Goal: Manage account settings

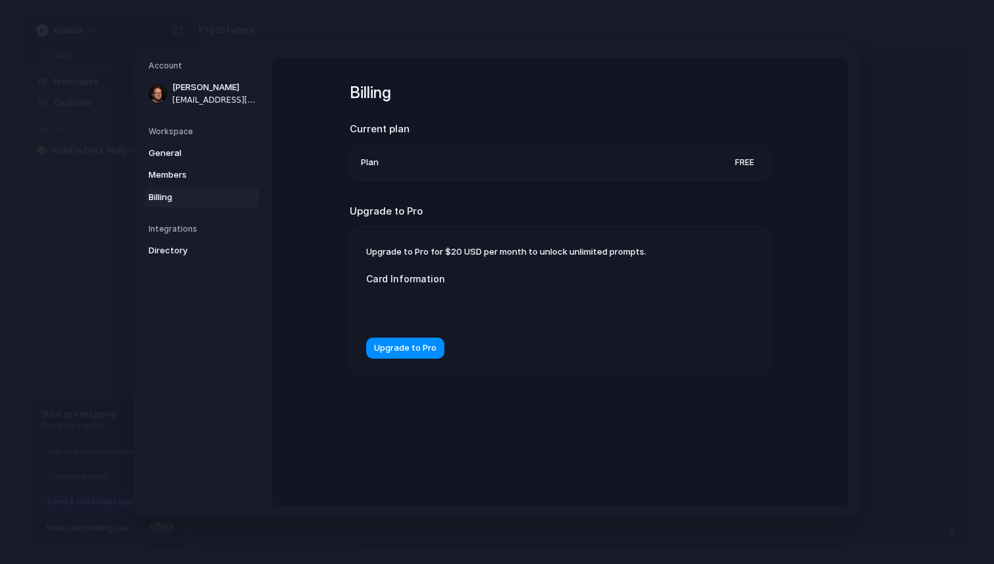
click at [828, 61] on div "Billing Current plan Plan Free Upgrade to Pro Upgrade to Pro for $20 USD per mo…" at bounding box center [560, 281] width 576 height 449
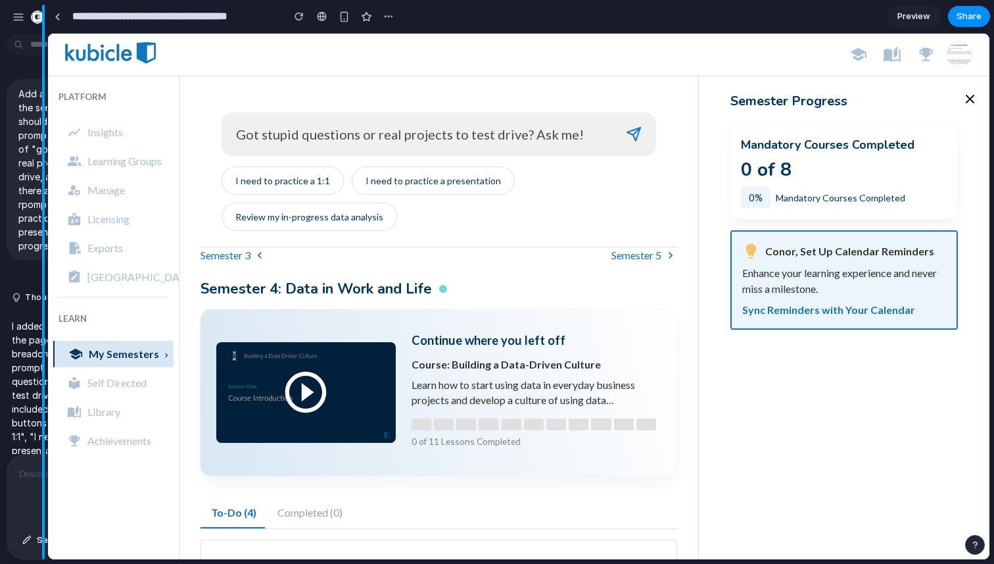
drag, startPoint x: 293, startPoint y: 40, endPoint x: 21, endPoint y: 83, distance: 275.0
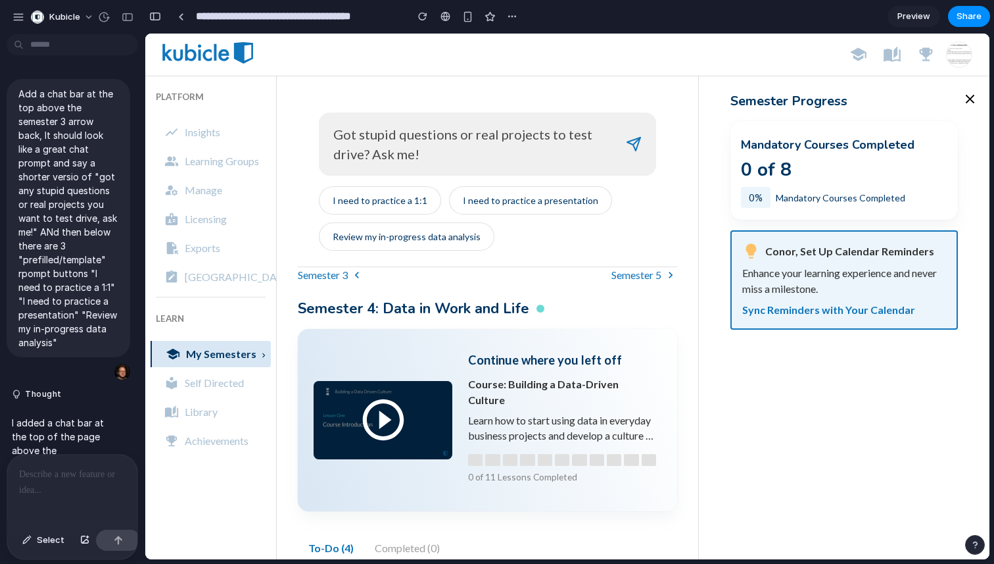
click at [48, 489] on div at bounding box center [72, 489] width 130 height 70
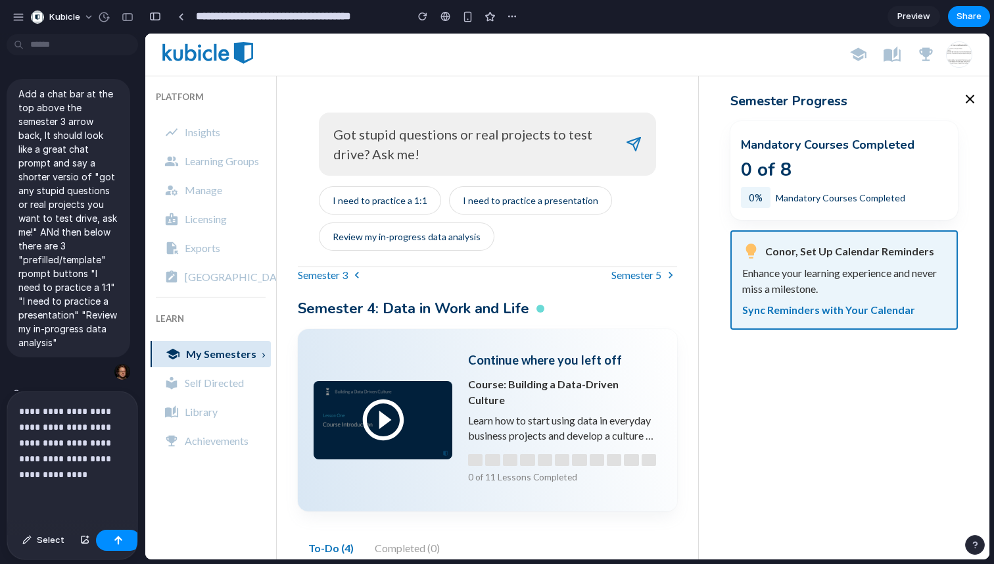
click at [66, 404] on p "**********" at bounding box center [72, 442] width 107 height 79
click at [38, 551] on div "Select" at bounding box center [72, 541] width 130 height 35
click at [39, 543] on span "Select" at bounding box center [51, 539] width 28 height 13
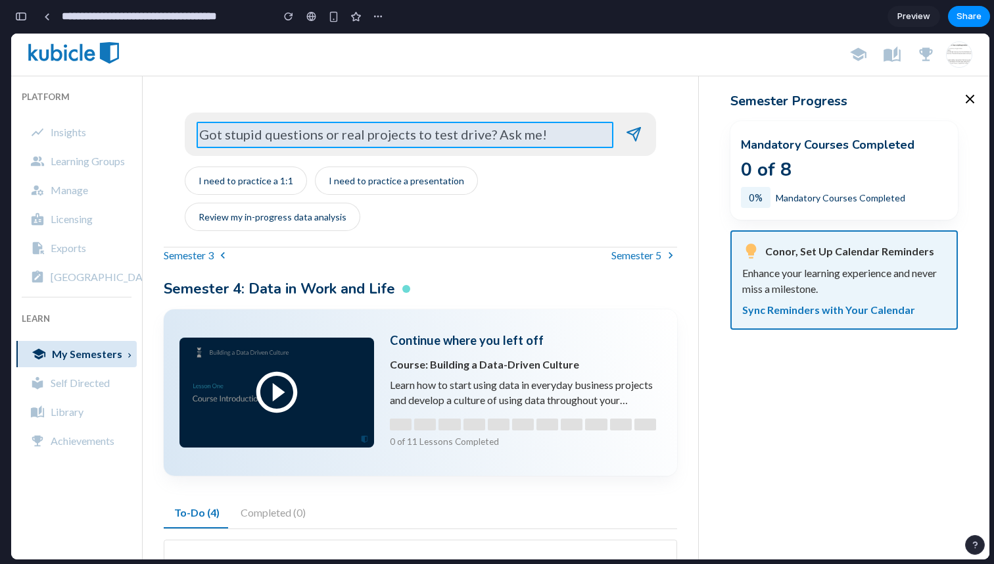
click at [403, 136] on div at bounding box center [568, 296] width 844 height 525
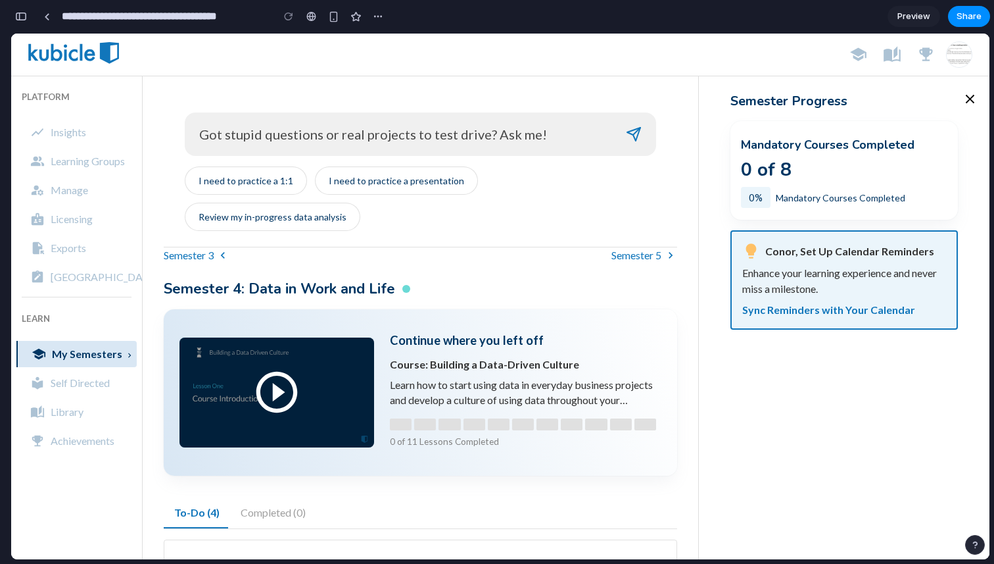
click at [542, 66] on div at bounding box center [434, 54] width 815 height 30
click at [582, 68] on div at bounding box center [434, 54] width 815 height 30
click at [527, 55] on div at bounding box center [434, 54] width 815 height 30
click at [977, 103] on button "button" at bounding box center [971, 99] width 26 height 26
click at [753, 62] on div at bounding box center [434, 54] width 815 height 30
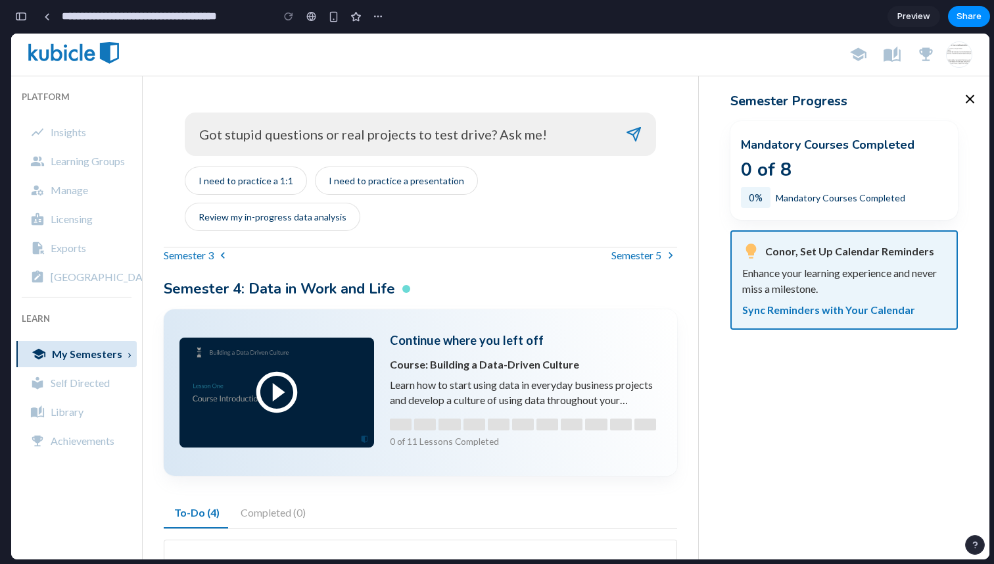
click at [589, 64] on div at bounding box center [434, 54] width 815 height 30
